Goal: Find specific page/section: Find specific page/section

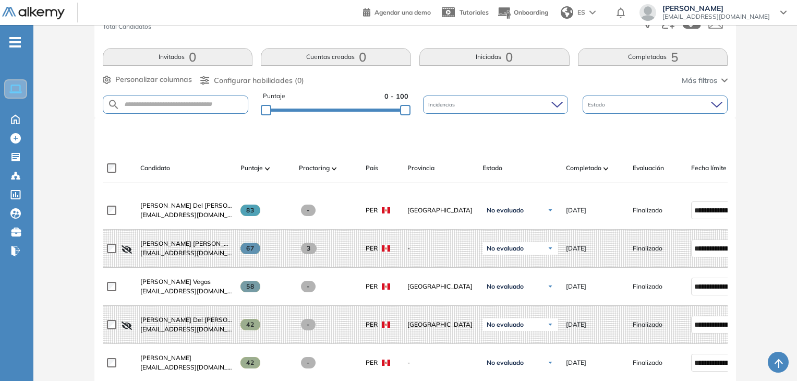
scroll to position [261, 0]
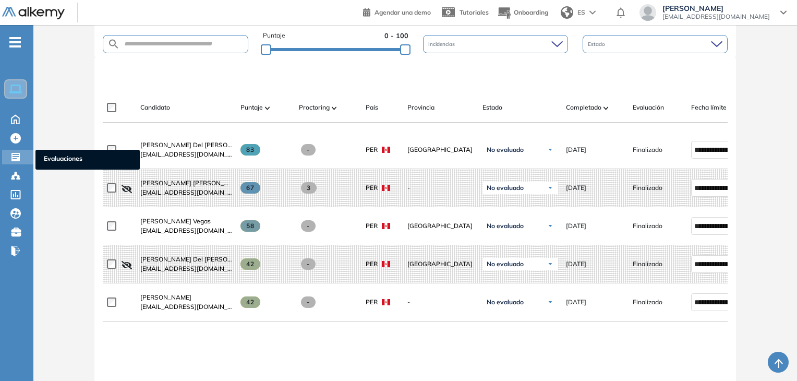
click at [18, 155] on icon at bounding box center [15, 157] width 10 height 10
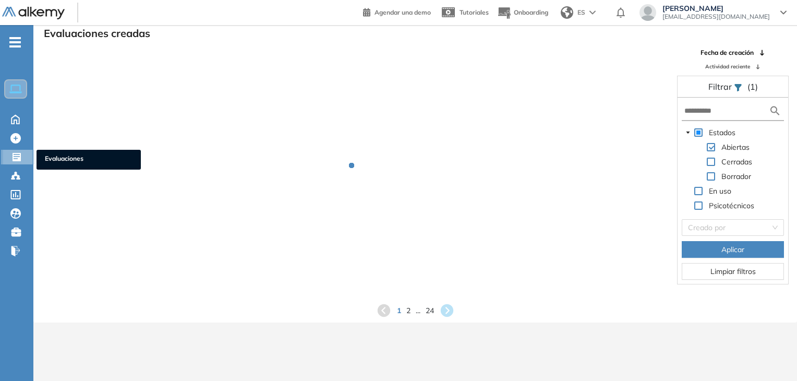
scroll to position [25, 0]
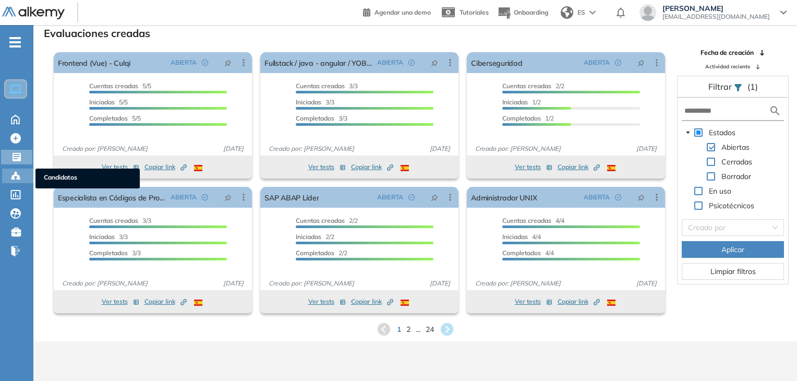
click at [19, 175] on circle at bounding box center [18, 176] width 2 height 2
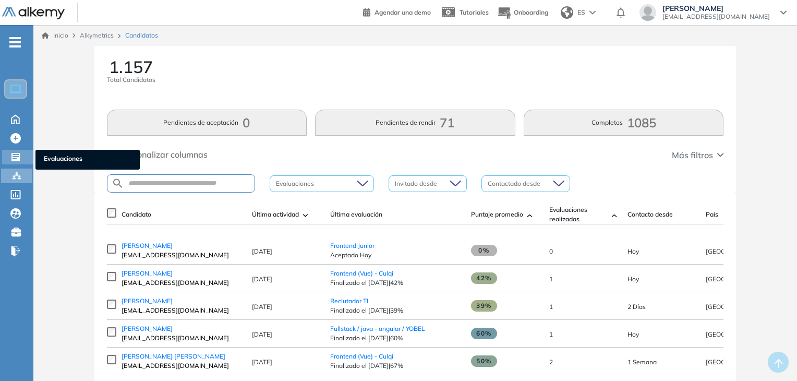
click at [15, 158] on icon at bounding box center [15, 157] width 8 height 8
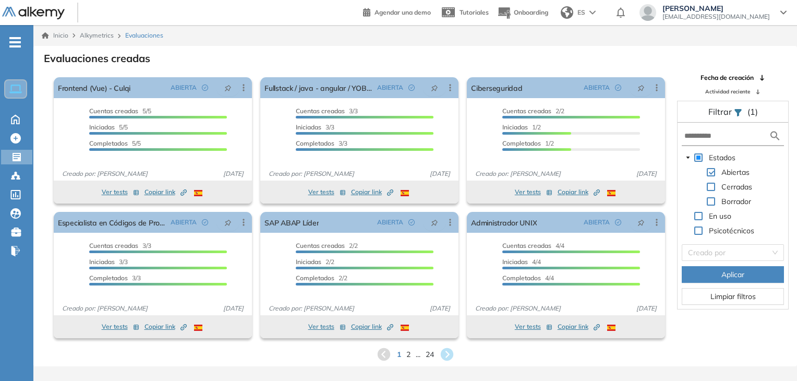
click at [436, 62] on div "Evaluaciones creadas" at bounding box center [415, 57] width 747 height 15
click at [18, 176] on circle at bounding box center [18, 176] width 2 height 2
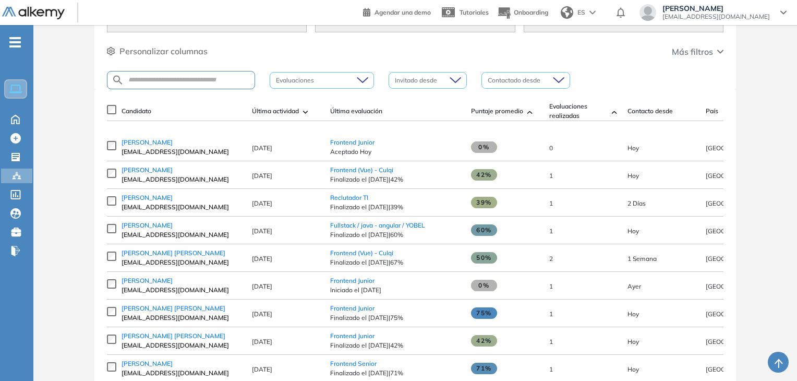
scroll to position [104, 0]
